Goal: Transaction & Acquisition: Purchase product/service

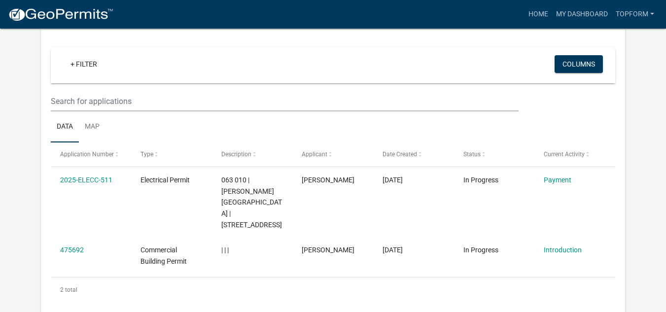
scroll to position [99, 0]
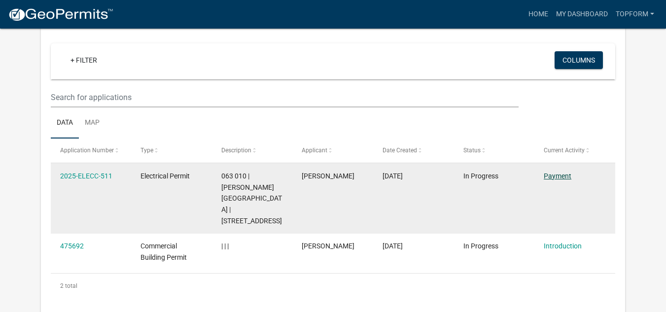
click at [560, 172] on link "Payment" at bounding box center [557, 176] width 28 height 8
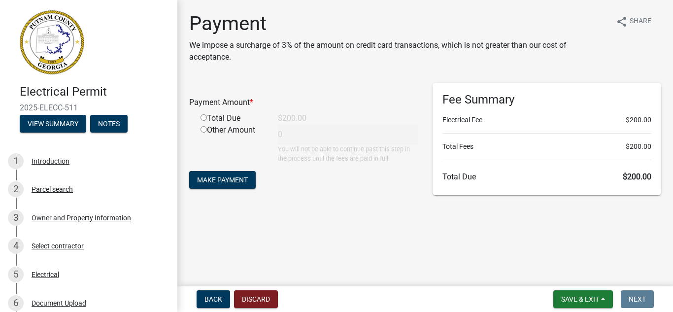
click at [205, 120] on input "radio" at bounding box center [204, 117] width 6 height 6
radio input "true"
type input "200"
click at [226, 181] on span "Make Payment" at bounding box center [222, 180] width 51 height 8
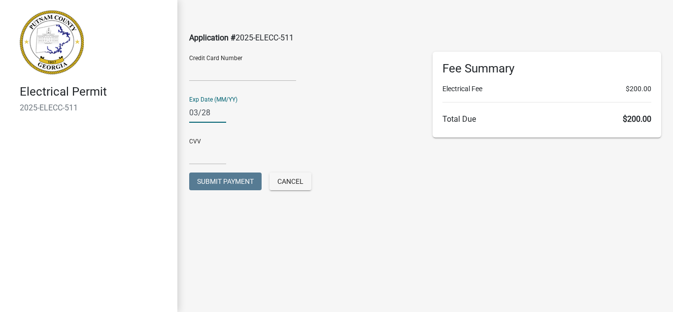
type input "03/28"
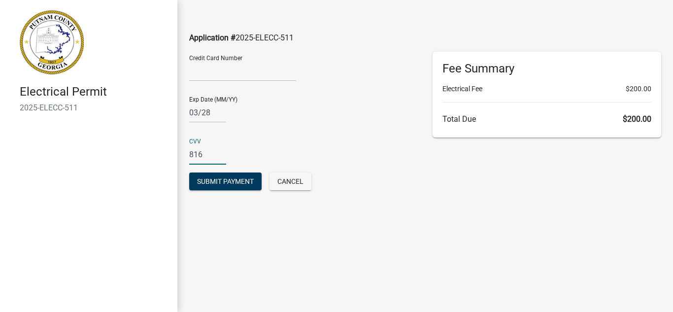
type input "816"
click at [158, 225] on div "Electrical Permit 2025-ELECC-511" at bounding box center [88, 156] width 177 height 312
click at [222, 189] on button "Submit Payment" at bounding box center [225, 181] width 72 height 18
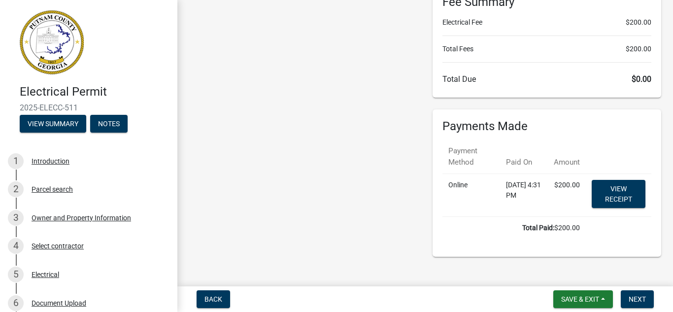
scroll to position [99, 0]
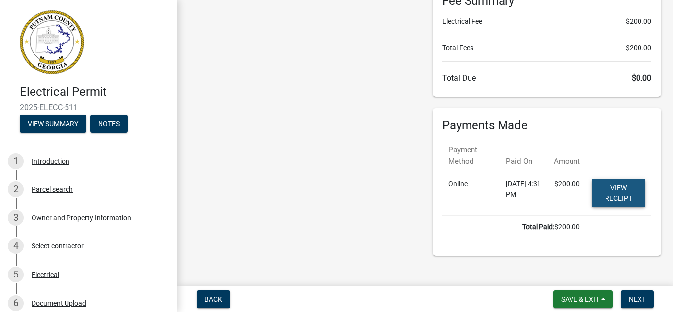
click at [611, 187] on link "View receipt" at bounding box center [619, 193] width 54 height 28
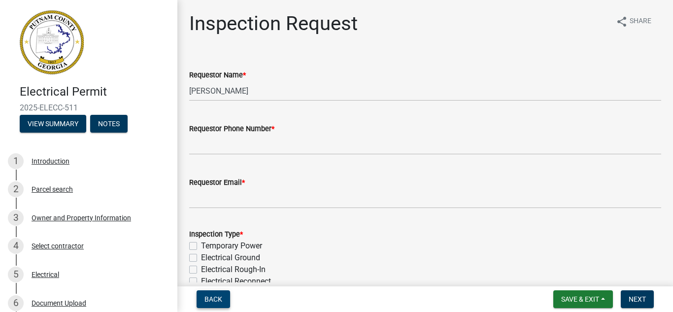
click at [214, 295] on span "Back" at bounding box center [213, 299] width 18 height 8
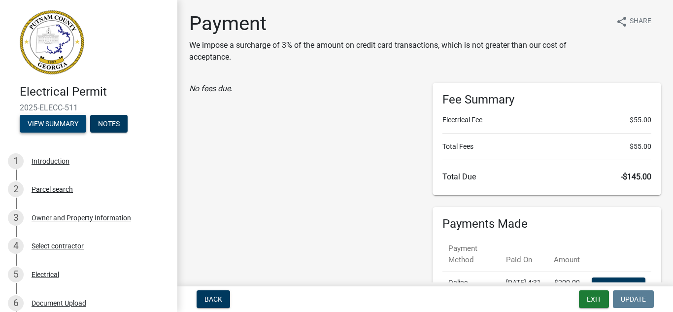
click at [52, 117] on button "View Summary" at bounding box center [53, 124] width 67 height 18
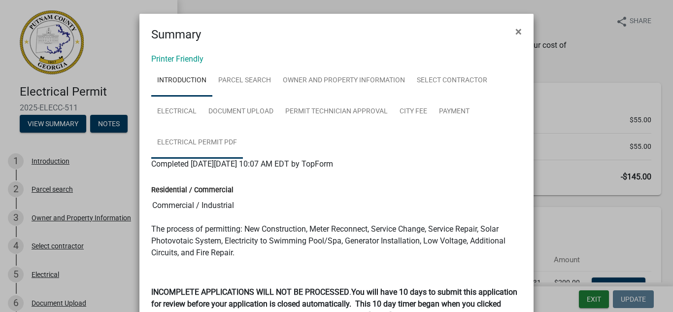
click at [194, 143] on link "Electrical Permit PDF" at bounding box center [197, 143] width 92 height 32
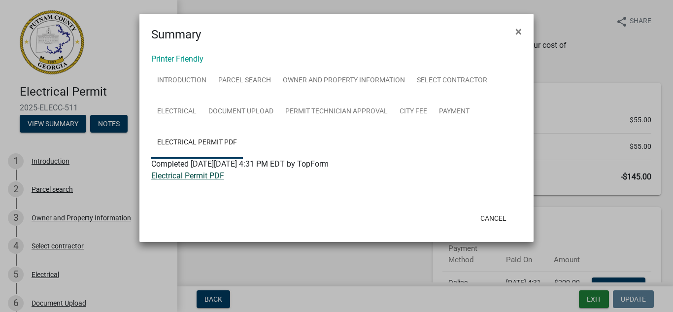
click at [202, 175] on link "Electrical Permit PDF" at bounding box center [187, 175] width 73 height 9
